Goal: Information Seeking & Learning: Learn about a topic

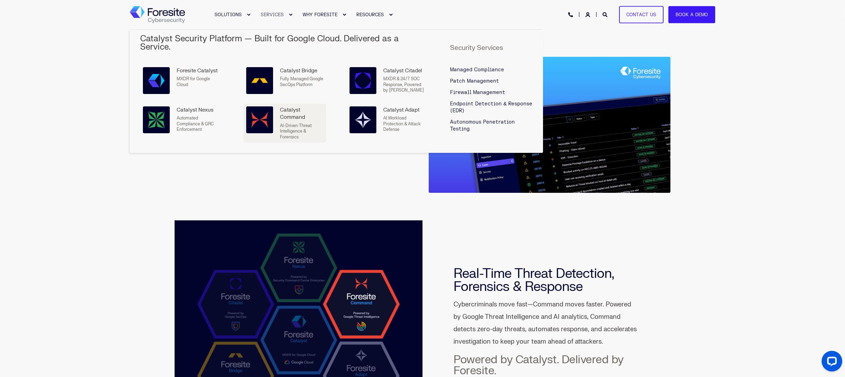
click at [292, 114] on div "Catalyst Command AI-Driven Threat Intelligence & Forensics" at bounding box center [301, 122] width 43 height 33
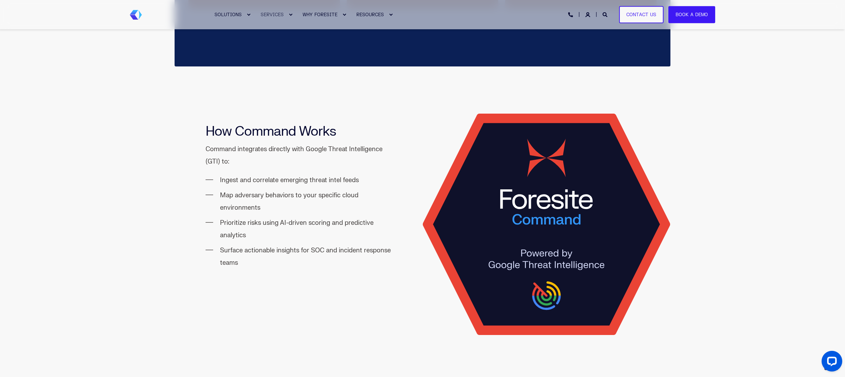
scroll to position [631, 0]
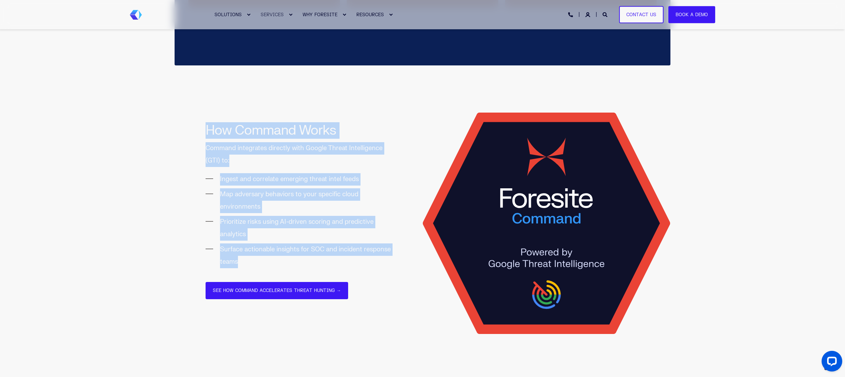
drag, startPoint x: 208, startPoint y: 129, endPoint x: 270, endPoint y: 255, distance: 140.4
click at [271, 256] on div "How Command Works Command integrates directly with Google Threat Intelligence (…" at bounding box center [298, 213] width 248 height 241
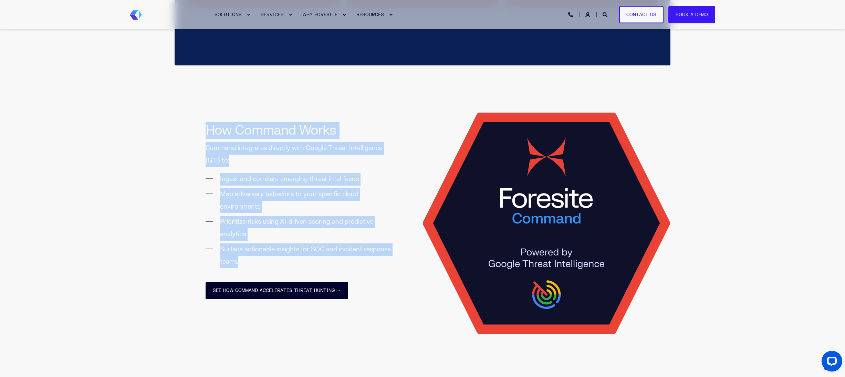
click at [275, 287] on link "See How Command Accelerates Threat Hunting →" at bounding box center [276, 291] width 142 height 18
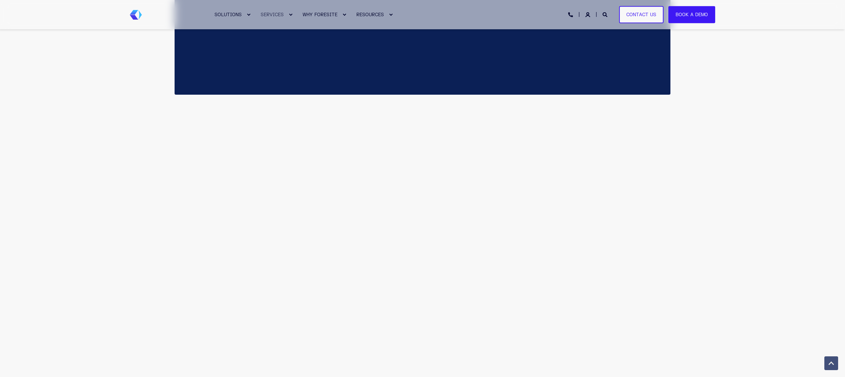
scroll to position [631, 0]
